Goal: Find specific page/section: Find specific page/section

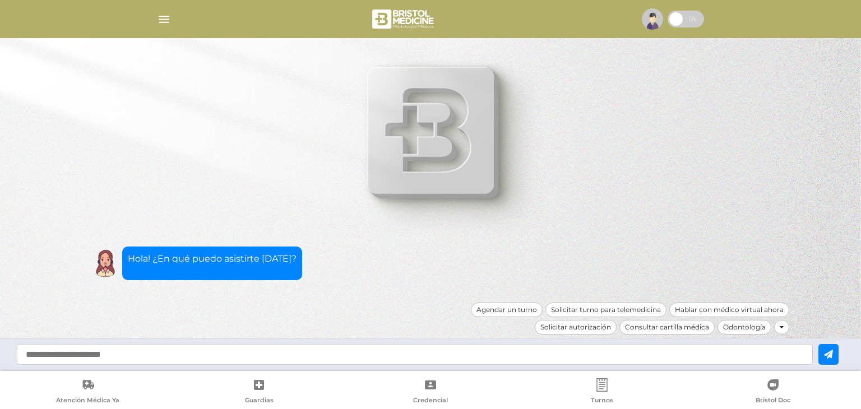
click at [165, 22] on img "button" at bounding box center [164, 19] width 14 height 14
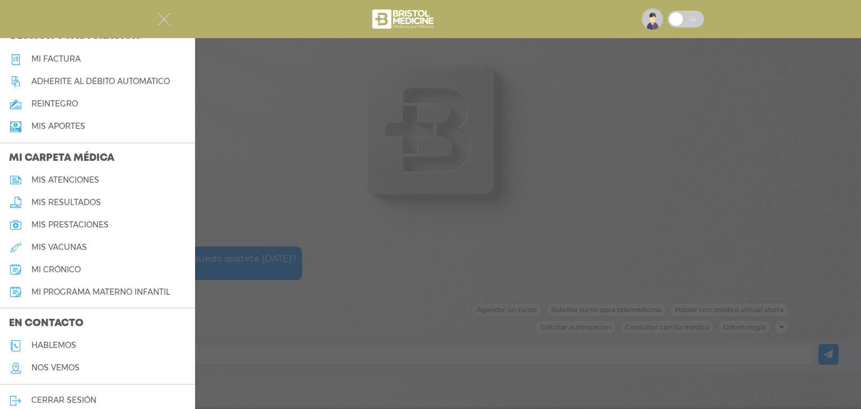
scroll to position [434, 0]
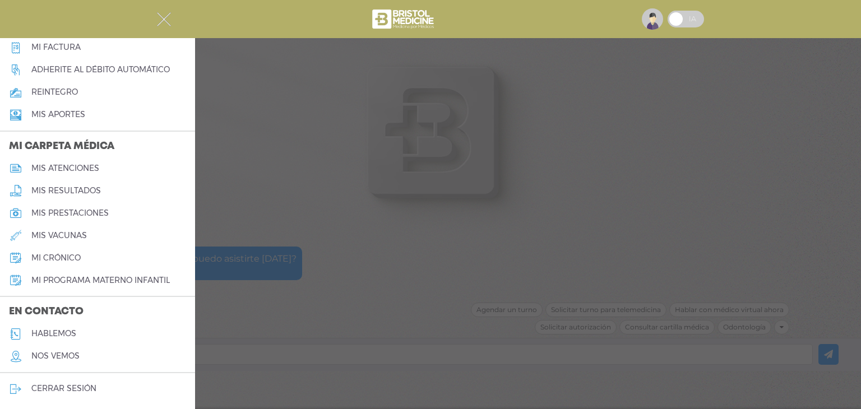
click at [52, 338] on h5 "hablemos" at bounding box center [53, 334] width 45 height 10
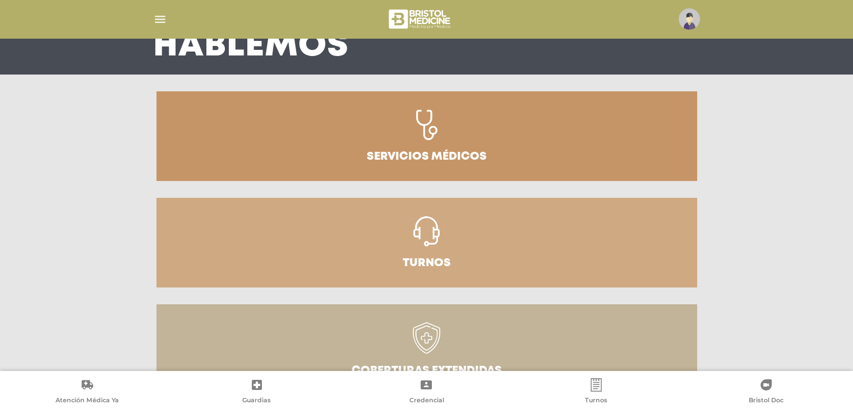
scroll to position [168, 0]
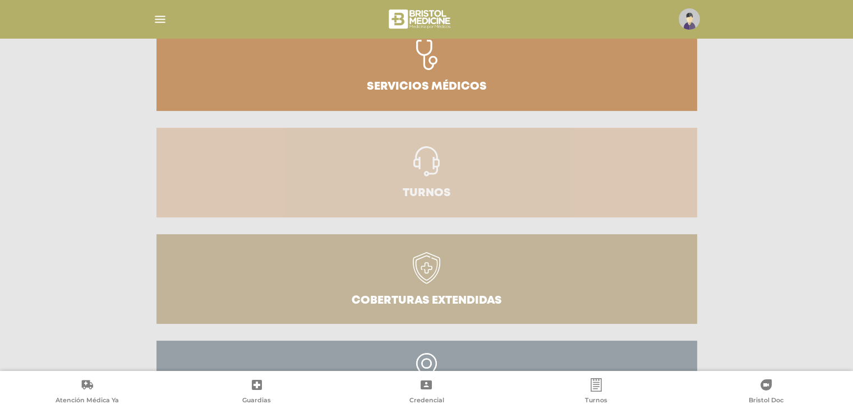
click at [444, 199] on h3 "Turnos" at bounding box center [427, 193] width 48 height 11
